Goal: Navigation & Orientation: Find specific page/section

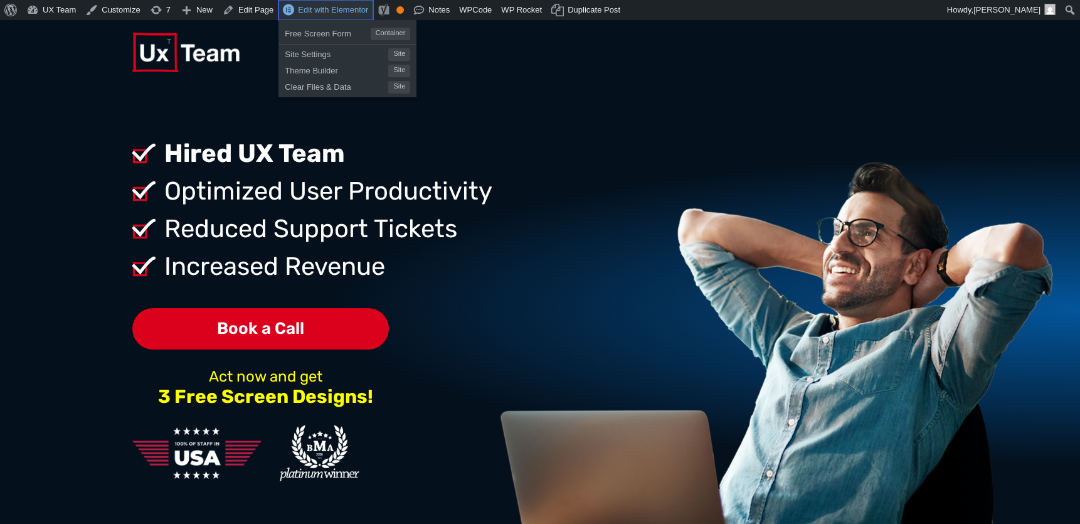
click at [337, 10] on span "Edit with Elementor" at bounding box center [333, 9] width 70 height 9
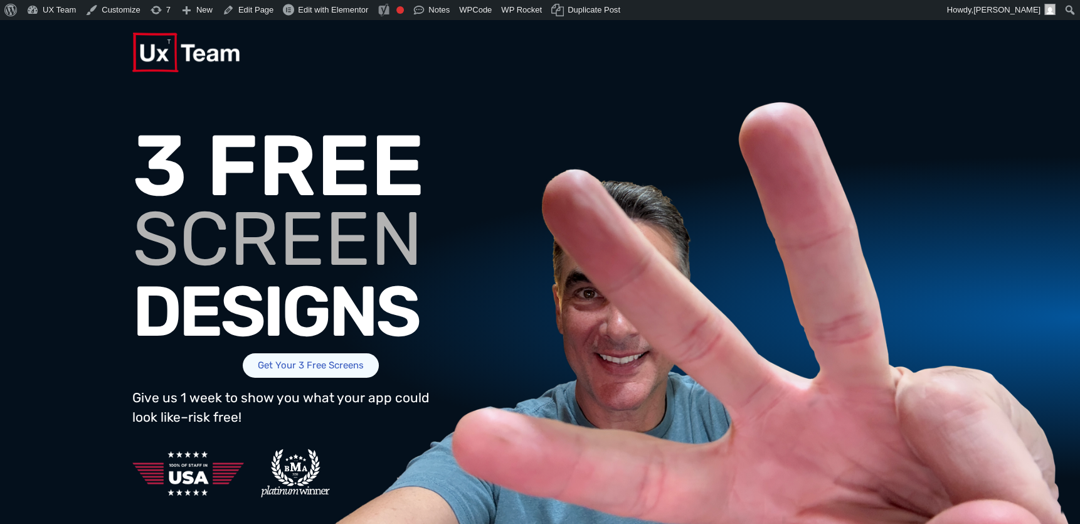
click at [292, 375] on span "Get Your 3 Free Screens" at bounding box center [311, 365] width 136 height 24
click at [278, 378] on span "Get Your 3 Free Screens" at bounding box center [311, 365] width 136 height 24
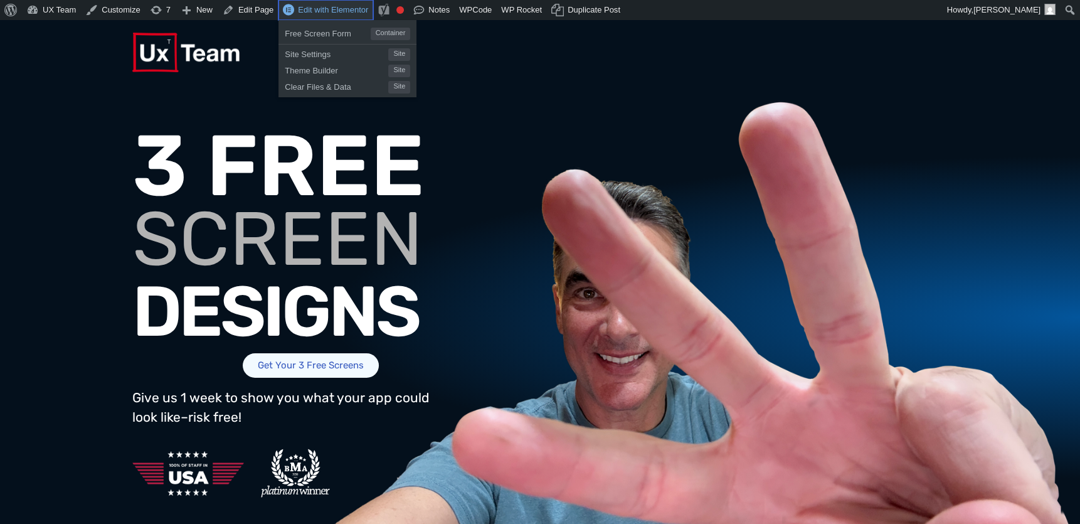
click at [364, 12] on span "Edit with Elementor" at bounding box center [333, 9] width 70 height 9
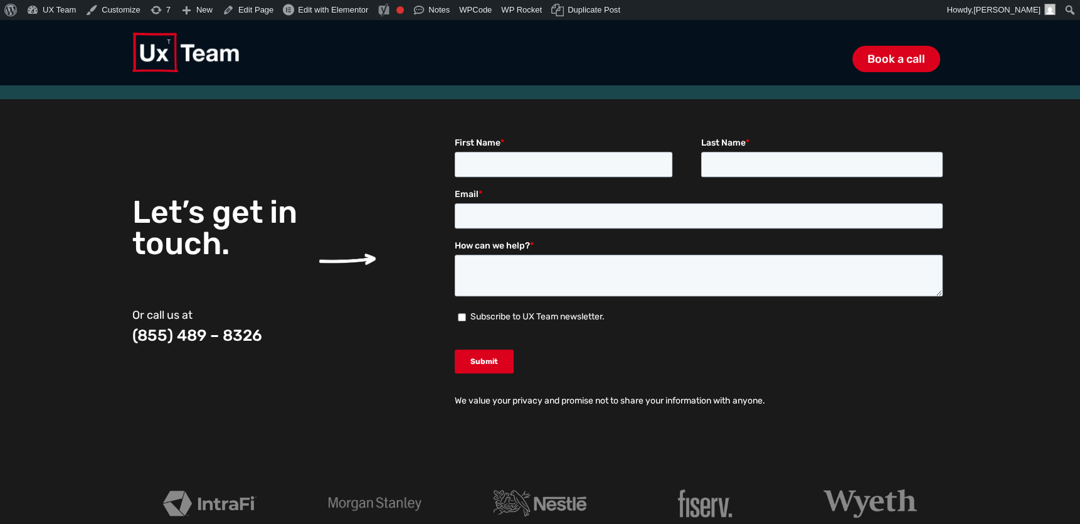
scroll to position [1372, 0]
